Goal: Information Seeking & Learning: Learn about a topic

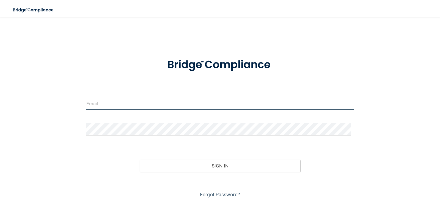
type input "[EMAIL_ADDRESS][DOMAIN_NAME]"
click at [144, 105] on input "[EMAIL_ADDRESS][DOMAIN_NAME]" at bounding box center [220, 103] width 268 height 12
drag, startPoint x: 144, startPoint y: 102, endPoint x: 81, endPoint y: 98, distance: 63.4
click at [81, 98] on div "[EMAIL_ADDRESS][DOMAIN_NAME] Invalid email/password. You don't have permission …" at bounding box center [220, 111] width 418 height 176
type input "[EMAIL_ADDRESS][DOMAIN_NAME]"
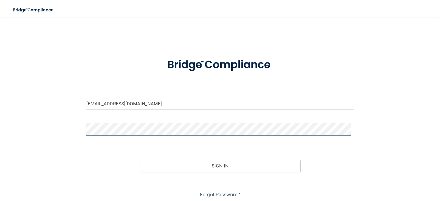
click at [75, 127] on div "[EMAIL_ADDRESS][DOMAIN_NAME] Invalid email/password. You don't have permission …" at bounding box center [220, 111] width 418 height 176
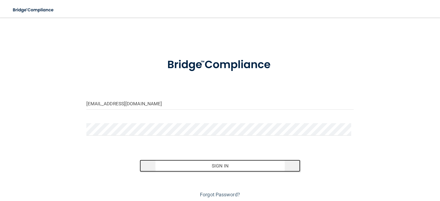
click at [216, 166] on button "Sign In" at bounding box center [220, 166] width 161 height 12
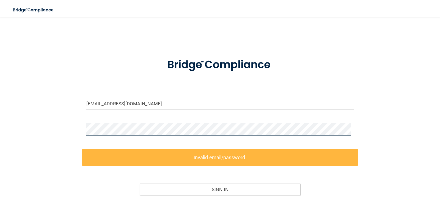
click at [75, 125] on div "[EMAIL_ADDRESS][DOMAIN_NAME] Invalid email/password. You don't have permission …" at bounding box center [220, 123] width 418 height 200
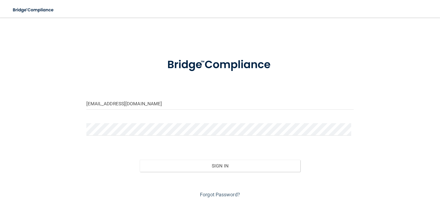
click at [229, 174] on div "Forgot Password?" at bounding box center [220, 186] width 276 height 28
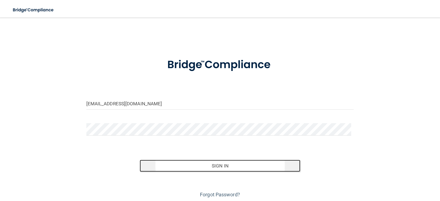
click at [230, 168] on button "Sign In" at bounding box center [220, 166] width 161 height 12
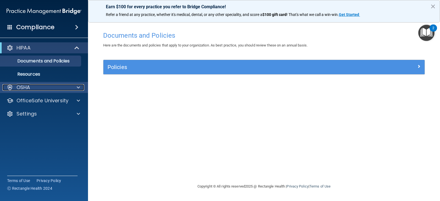
click at [45, 85] on div "OSHA" at bounding box center [36, 87] width 68 height 7
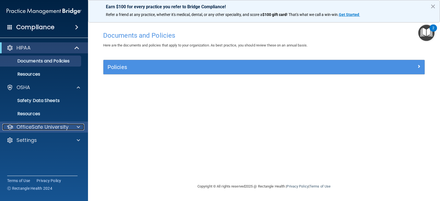
click at [68, 124] on p "OfficeSafe University" at bounding box center [43, 127] width 52 height 7
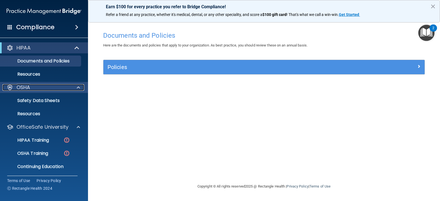
click at [73, 87] on div at bounding box center [78, 87] width 14 height 7
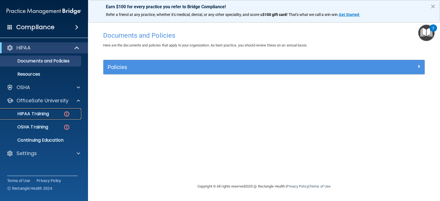
click at [45, 112] on p "HIPAA Training" at bounding box center [26, 114] width 45 height 6
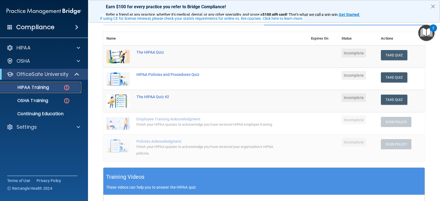
scroll to position [24, 0]
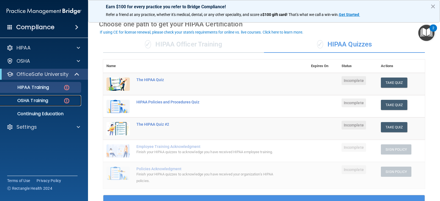
click at [33, 101] on p "OSHA Training" at bounding box center [26, 101] width 45 height 6
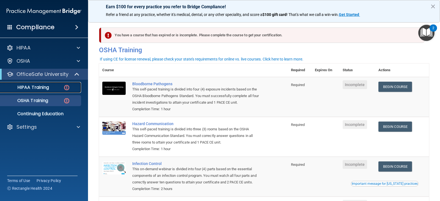
click at [39, 88] on p "HIPAA Training" at bounding box center [26, 88] width 45 height 6
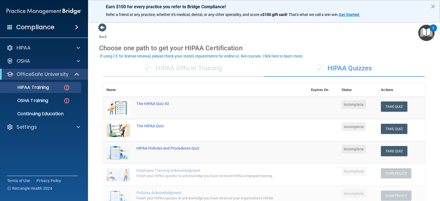
click at [147, 65] on span "✓" at bounding box center [148, 68] width 6 height 8
